Goal: Check status: Check status

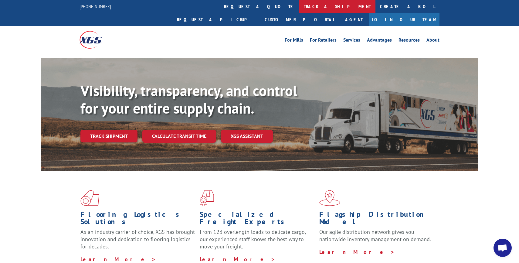
click at [299, 5] on link "track a shipment" at bounding box center [337, 6] width 76 height 13
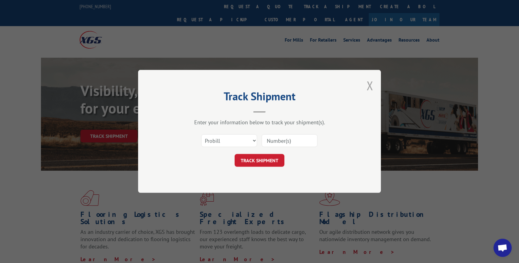
click at [369, 85] on button "Close modal" at bounding box center [370, 85] width 7 height 16
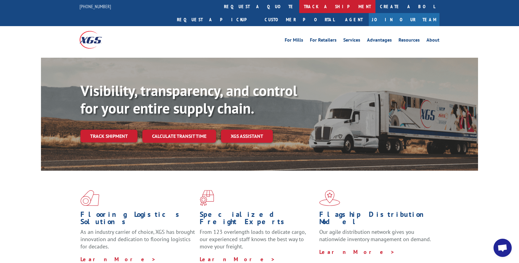
click at [299, 10] on link "track a shipment" at bounding box center [337, 6] width 76 height 13
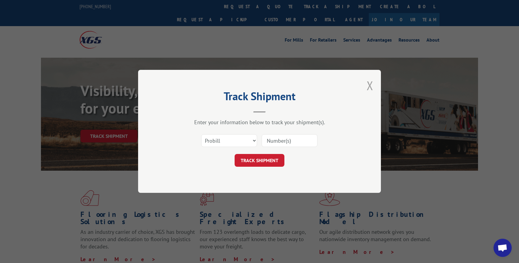
click at [370, 86] on button "Close modal" at bounding box center [370, 85] width 7 height 16
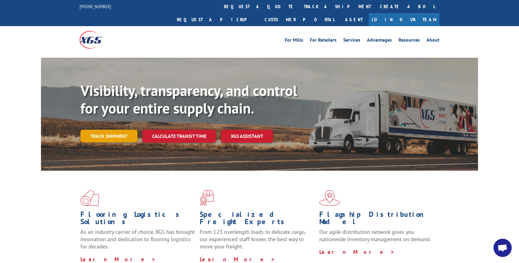
click at [119, 130] on link "Track shipment" at bounding box center [108, 136] width 57 height 13
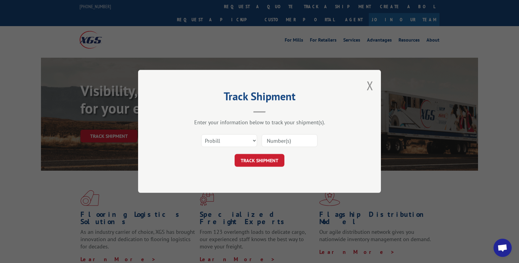
click at [281, 141] on input at bounding box center [290, 141] width 56 height 13
paste input "17496779"
type input "17496779"
click at [265, 158] on button "TRACK SHIPMENT" at bounding box center [260, 160] width 50 height 13
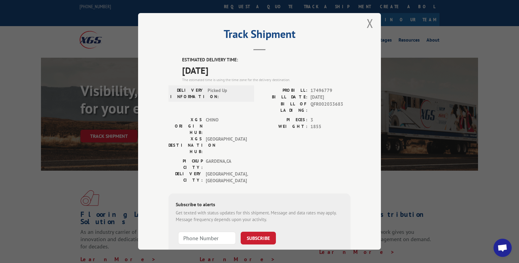
scroll to position [8, 0]
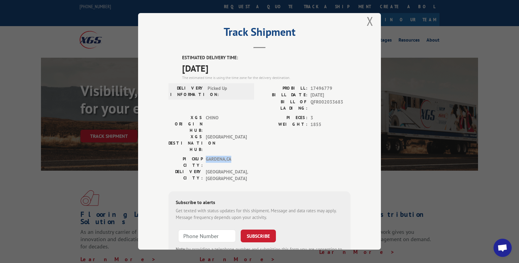
drag, startPoint x: 206, startPoint y: 135, endPoint x: 240, endPoint y: 137, distance: 34.1
click at [240, 156] on span "GARDENA , CA" at bounding box center [226, 162] width 41 height 13
drag, startPoint x: 204, startPoint y: 138, endPoint x: 250, endPoint y: 141, distance: 45.6
click at [250, 169] on div "DELIVERY CITY: HOUSTON , TX" at bounding box center [210, 176] width 82 height 14
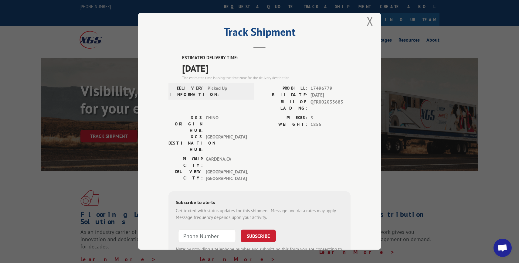
drag, startPoint x: 182, startPoint y: 67, endPoint x: 246, endPoint y: 70, distance: 64.4
click at [246, 70] on div "ESTIMATED DELIVERY TIME: 09/11/2025 The estimated time is using the time zone f…" at bounding box center [260, 163] width 182 height 219
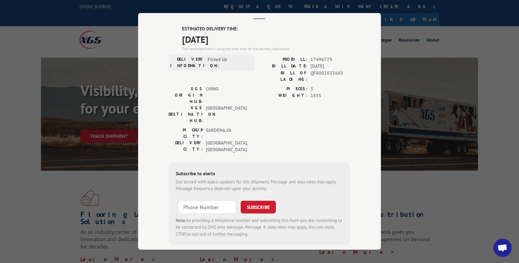
scroll to position [0, 0]
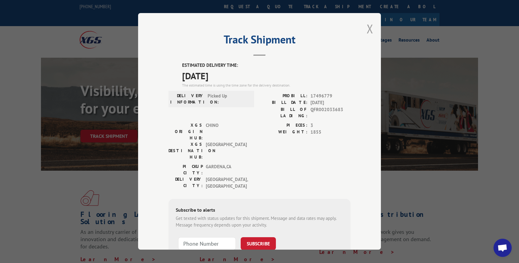
click at [371, 26] on button "Close modal" at bounding box center [370, 29] width 7 height 16
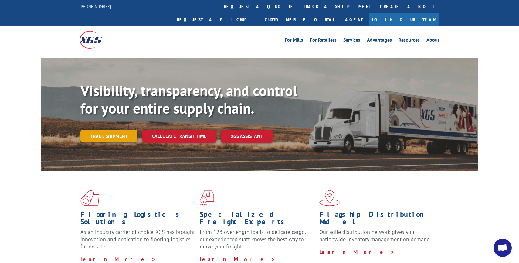
click at [123, 130] on link "Track shipment" at bounding box center [108, 136] width 57 height 13
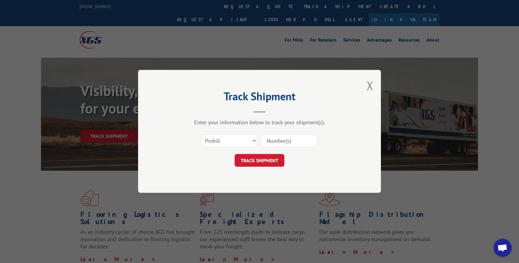
click at [272, 136] on input at bounding box center [290, 141] width 56 height 13
paste input "the remaining balance 12 fixtures to follow later in a separate shipment."
type input "the remaining balance 12 fixtures to follow later in a separate shipment."
click at [264, 162] on button "TRACK SHIPMENT" at bounding box center [260, 160] width 50 height 13
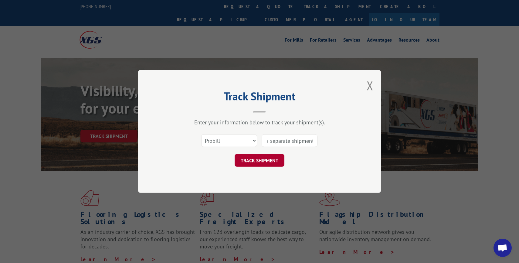
scroll to position [0, 0]
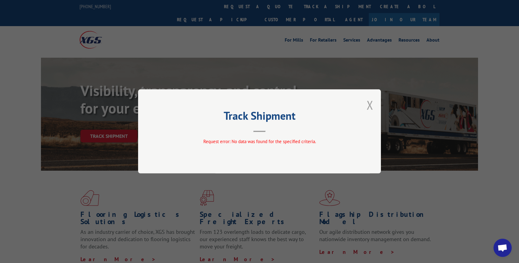
click at [369, 107] on button "Close modal" at bounding box center [370, 105] width 7 height 16
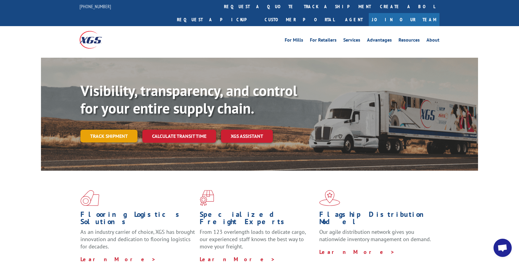
click at [118, 130] on link "Track shipment" at bounding box center [108, 136] width 57 height 13
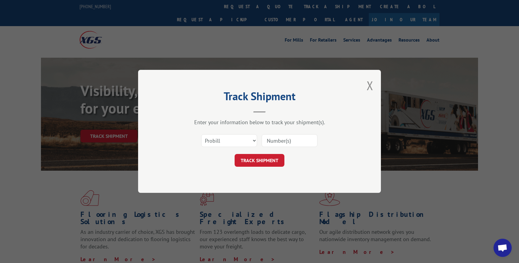
click at [279, 139] on input at bounding box center [290, 141] width 56 height 13
paste input "the remaining balance 12 fixtures to follow later in a separate shipment."
type input "the remaining balance 12 fixtures to follow later in a separate shipment."
type input "17496779"
click at [250, 163] on button "TRACK SHIPMENT" at bounding box center [260, 160] width 50 height 13
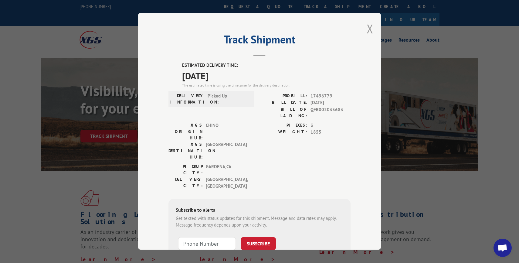
click at [370, 28] on button "Close modal" at bounding box center [370, 29] width 7 height 16
